Goal: Task Accomplishment & Management: Complete application form

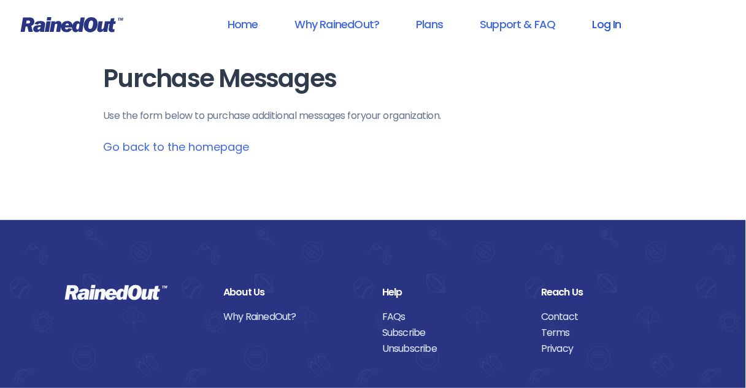
click at [615, 29] on link "Log In" at bounding box center [607, 24] width 61 height 28
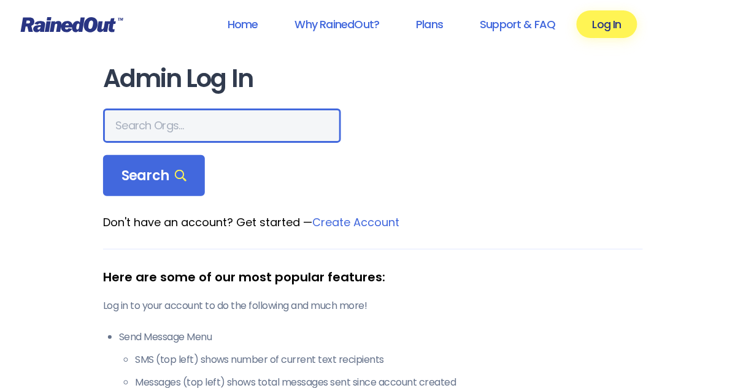
click at [183, 125] on input "text" at bounding box center [222, 126] width 238 height 34
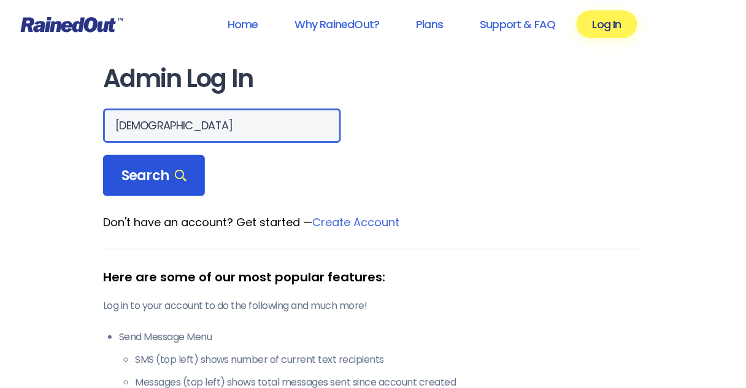
type input "[DEMOGRAPHIC_DATA]"
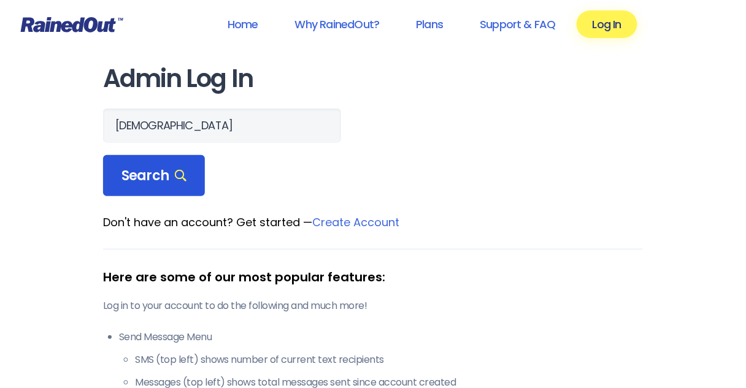
click at [134, 177] on span "Search" at bounding box center [153, 175] width 65 height 17
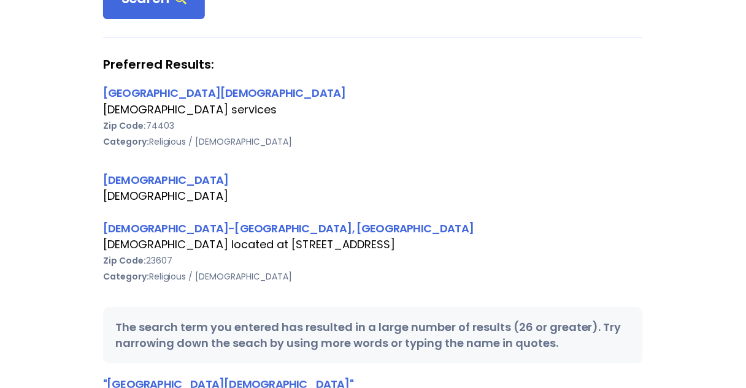
scroll to position [196, 0]
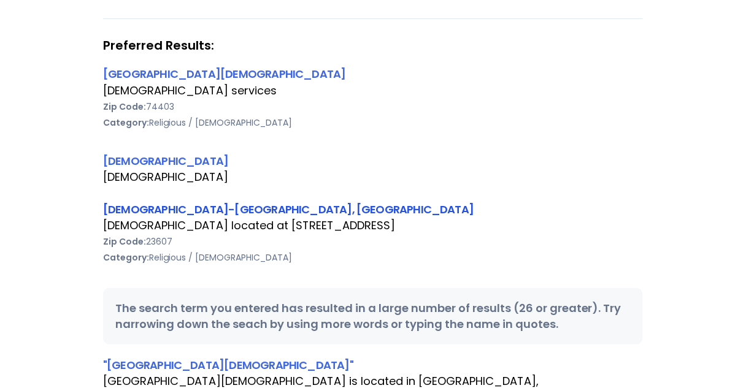
click at [139, 209] on link "[DEMOGRAPHIC_DATA]-[GEOGRAPHIC_DATA], [GEOGRAPHIC_DATA]" at bounding box center [288, 209] width 370 height 15
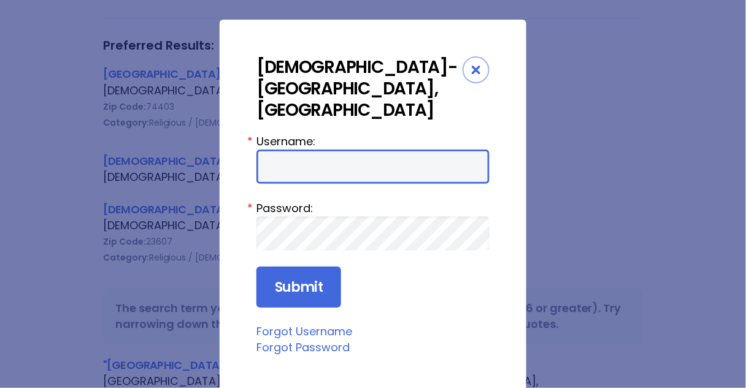
type input "Preston954"
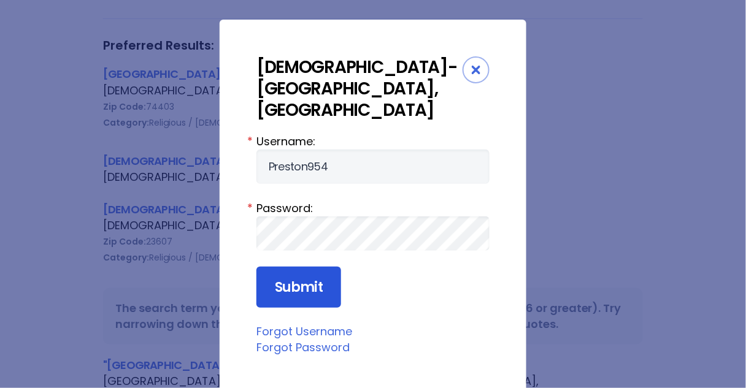
click at [280, 267] on input "Submit" at bounding box center [298, 288] width 85 height 42
